Goal: Contribute content

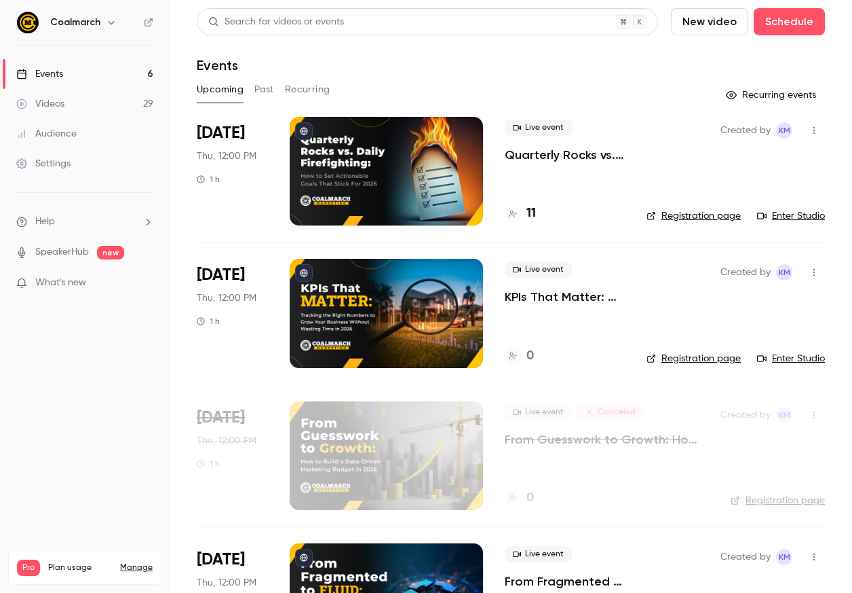
click at [81, 94] on link "Videos 29" at bounding box center [85, 104] width 170 height 30
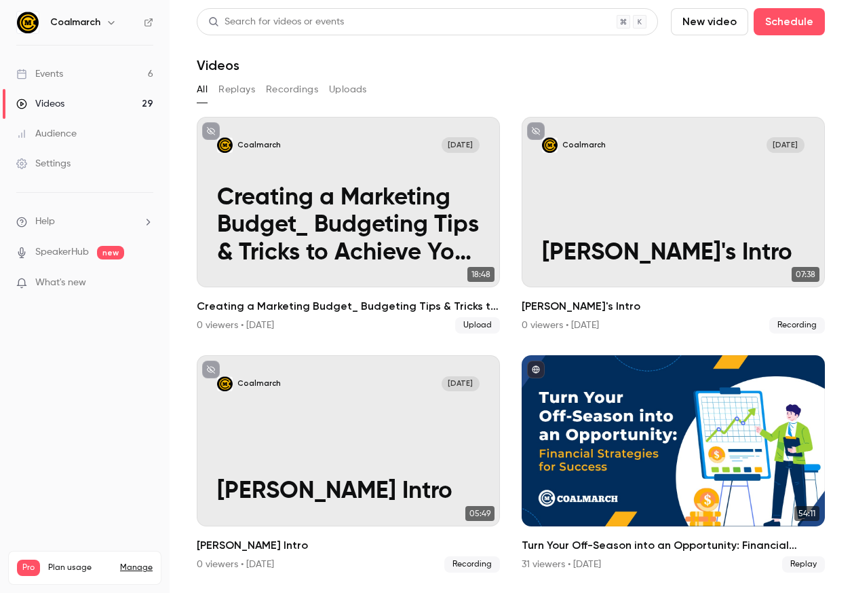
click at [726, 32] on button "New video" at bounding box center [709, 21] width 77 height 27
click at [713, 87] on li "Upload" at bounding box center [748, 94] width 147 height 35
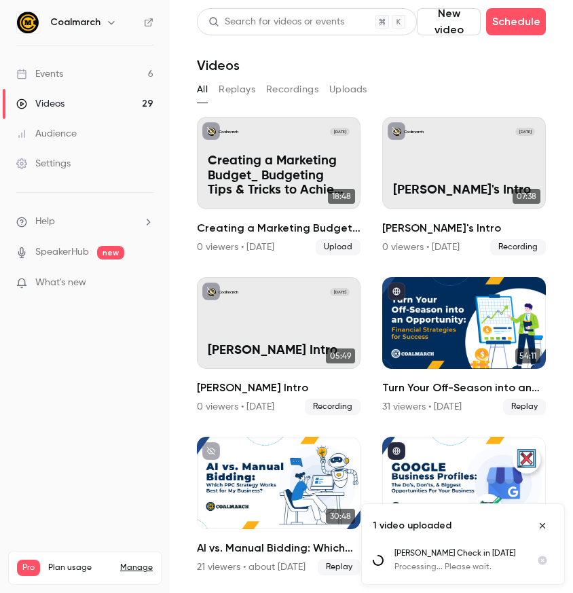
click at [52, 417] on nav "Coalmarch Events 6 Videos 29 Audience Settings Help SpeakerHub new What's new P…" at bounding box center [85, 296] width 170 height 593
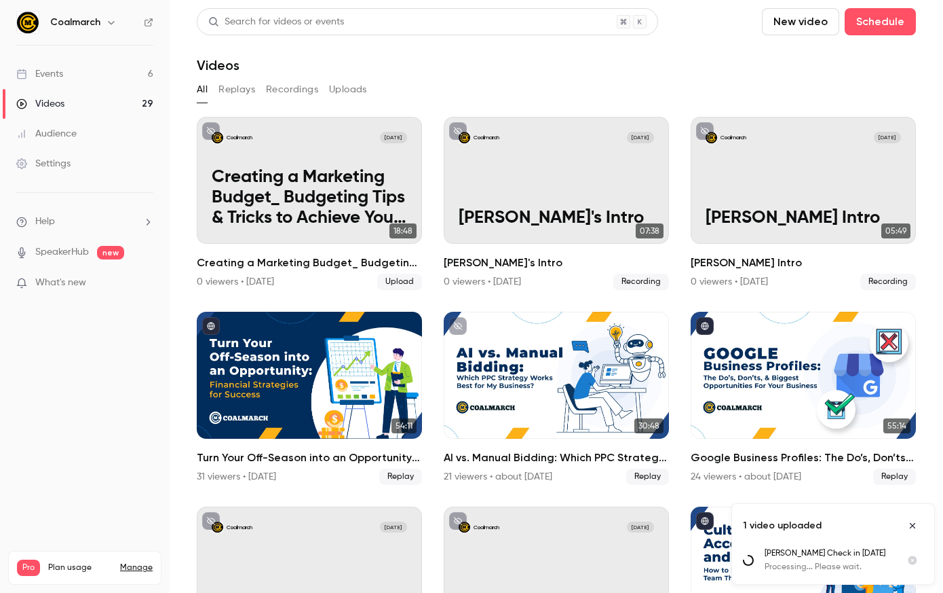
click at [105, 425] on nav "Coalmarch Events 6 Videos 29 Audience Settings Help SpeakerHub new What's new P…" at bounding box center [85, 296] width 170 height 593
click at [70, 286] on span "What's new" at bounding box center [60, 283] width 51 height 14
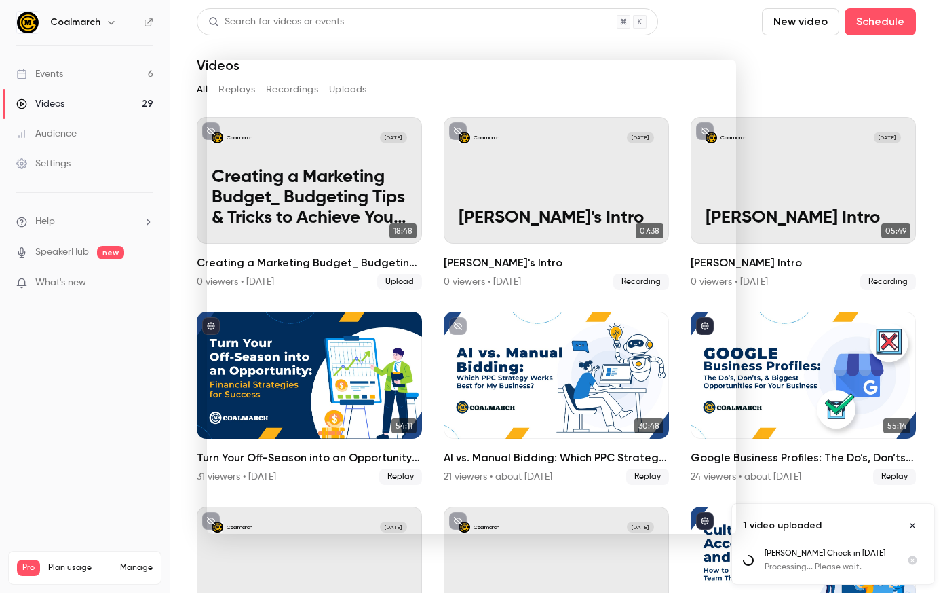
click at [117, 362] on div at bounding box center [471, 296] width 943 height 593
